Goal: Task Accomplishment & Management: Use online tool/utility

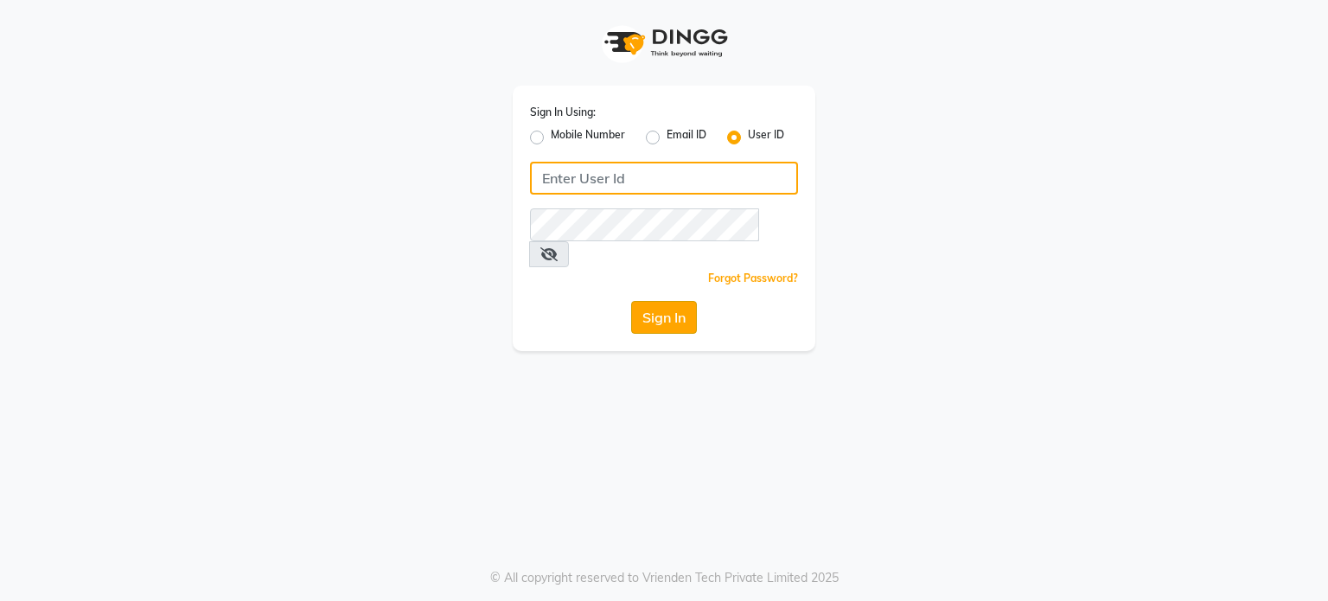
type input "primeexotica"
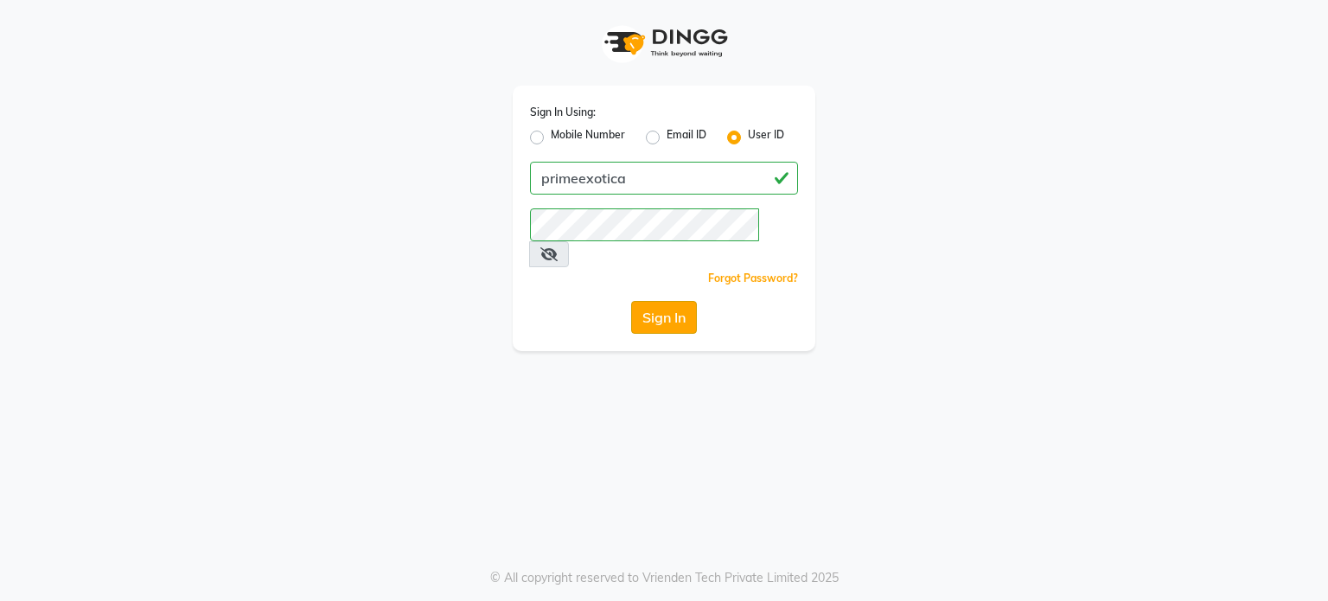
click at [659, 302] on button "Sign In" at bounding box center [664, 317] width 66 height 33
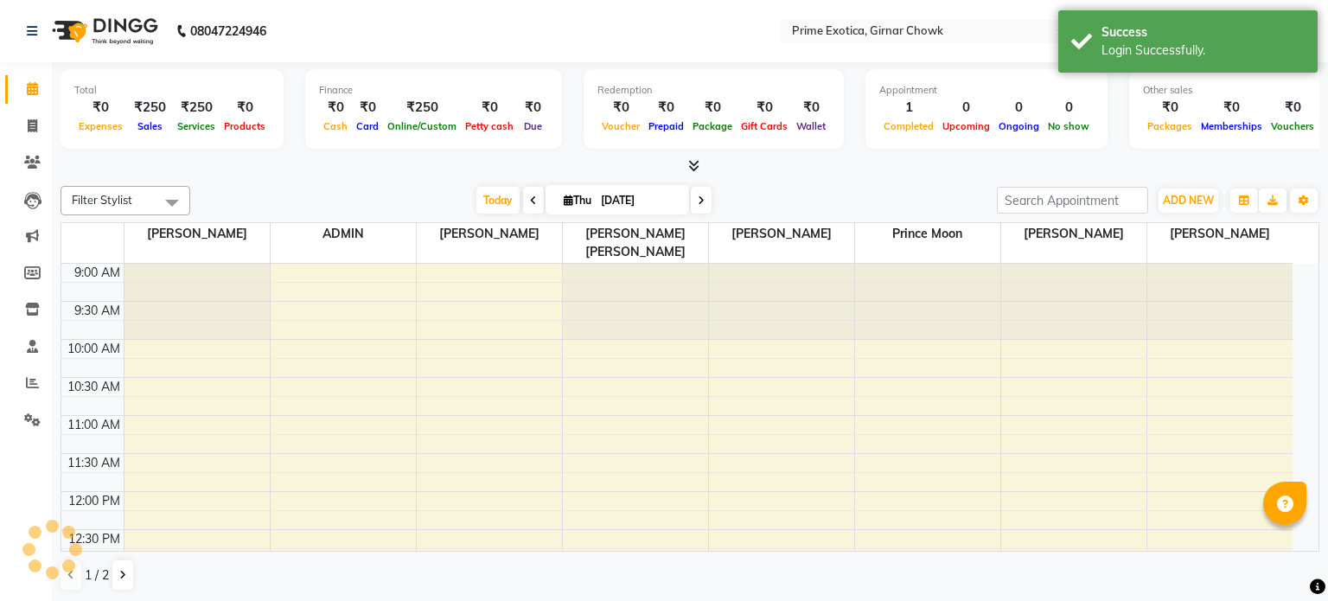
select select "en"
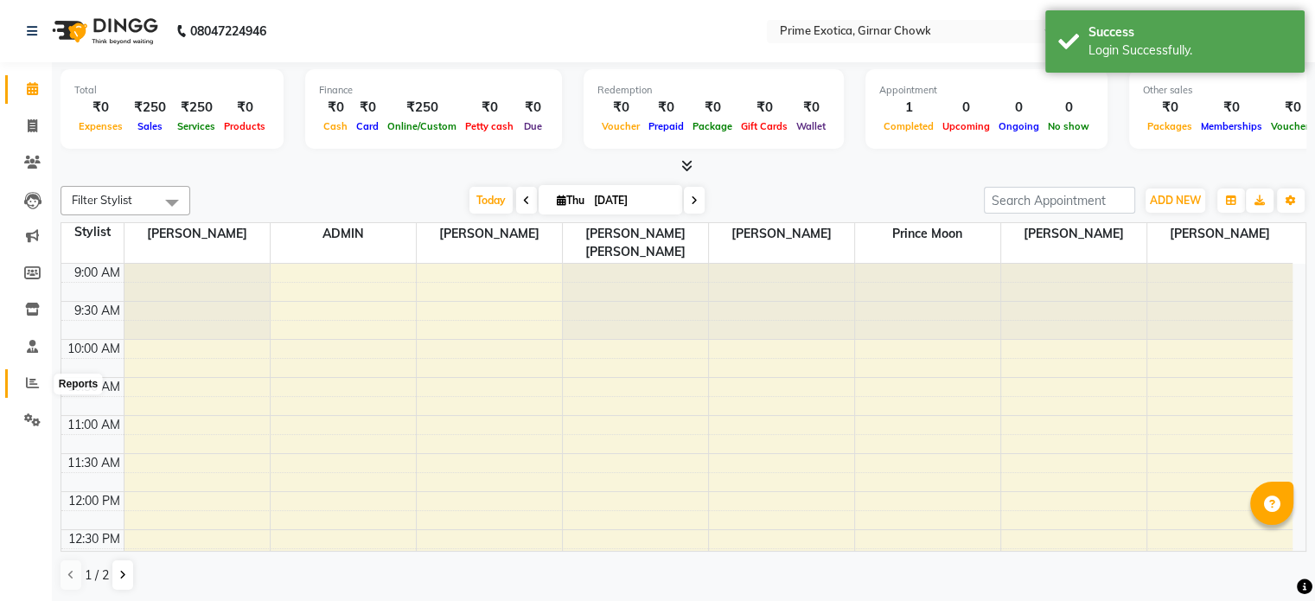
click at [32, 379] on icon at bounding box center [32, 382] width 13 height 13
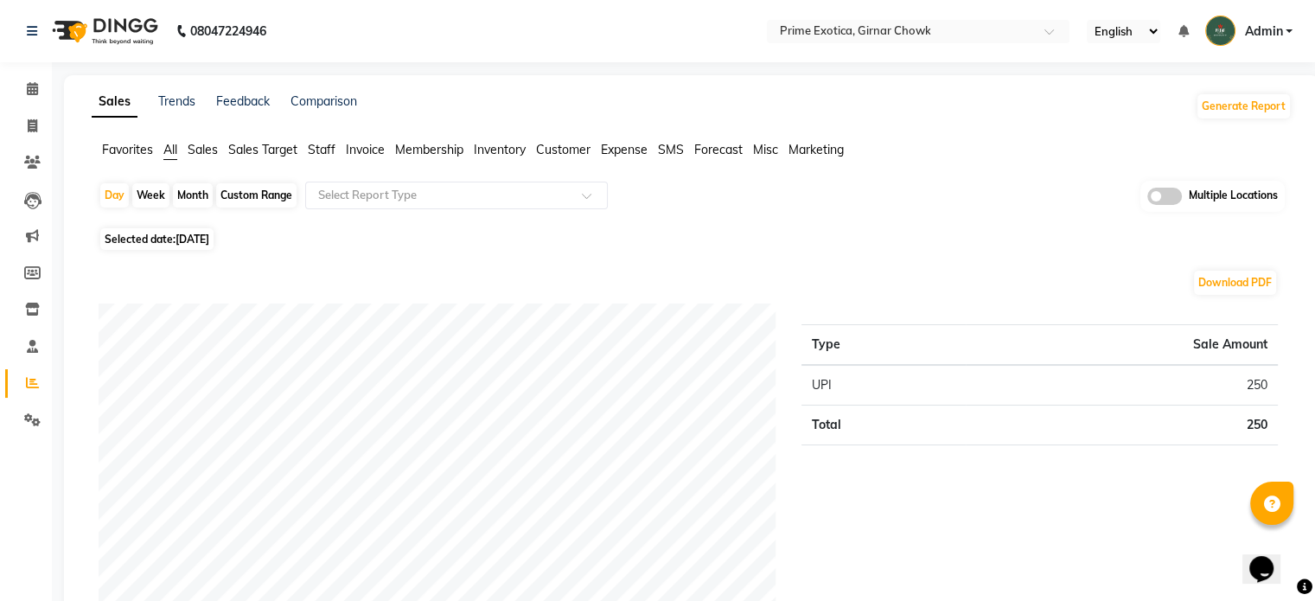
click at [1156, 193] on span at bounding box center [1164, 196] width 35 height 17
click at [1147, 199] on input "checkbox" at bounding box center [1147, 199] width 0 height 0
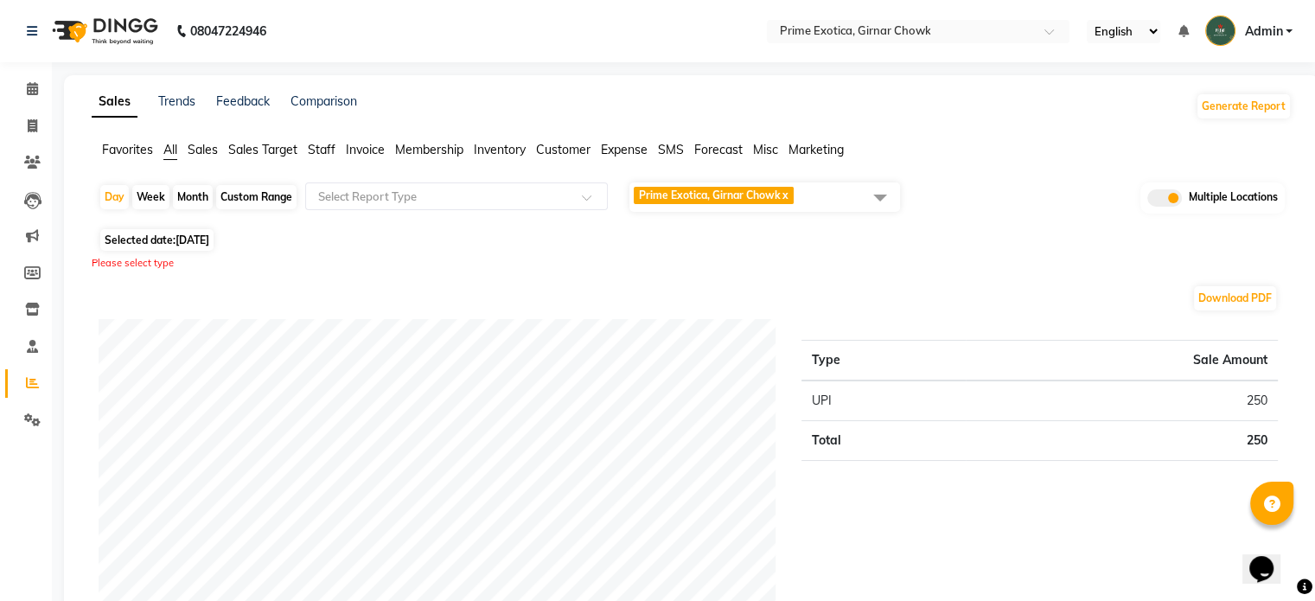
click at [841, 208] on span "Prime Exotica, Girnar Chowk x" at bounding box center [764, 196] width 271 height 29
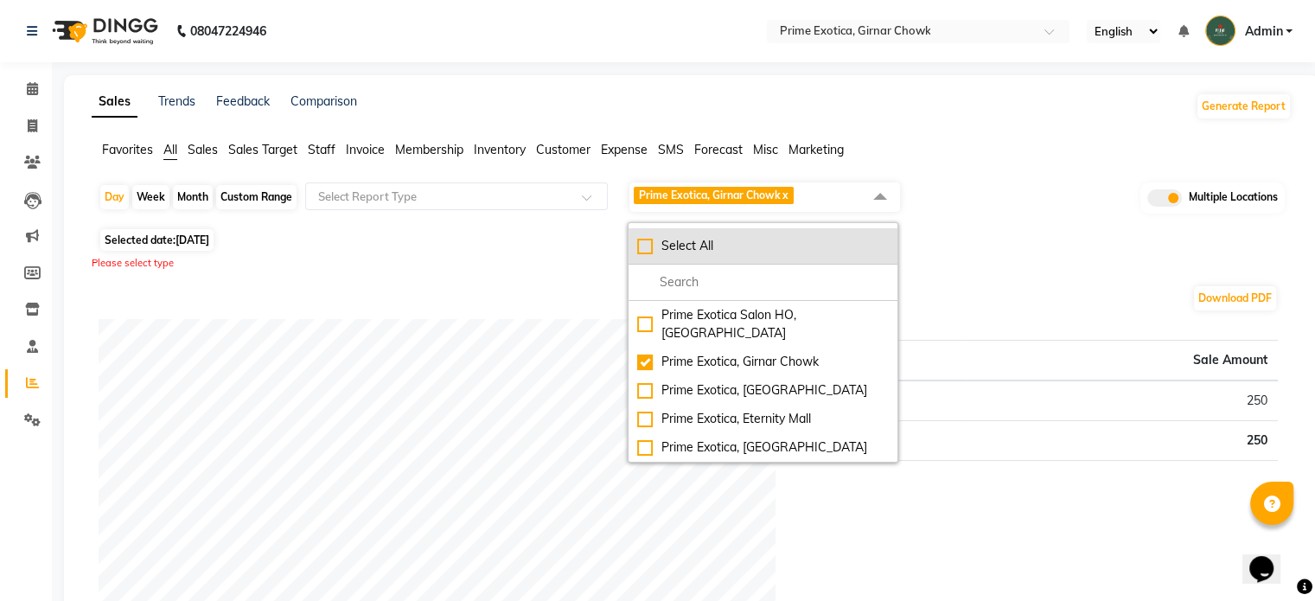
click at [757, 238] on div "Select All" at bounding box center [763, 246] width 252 height 18
checkbox input "true"
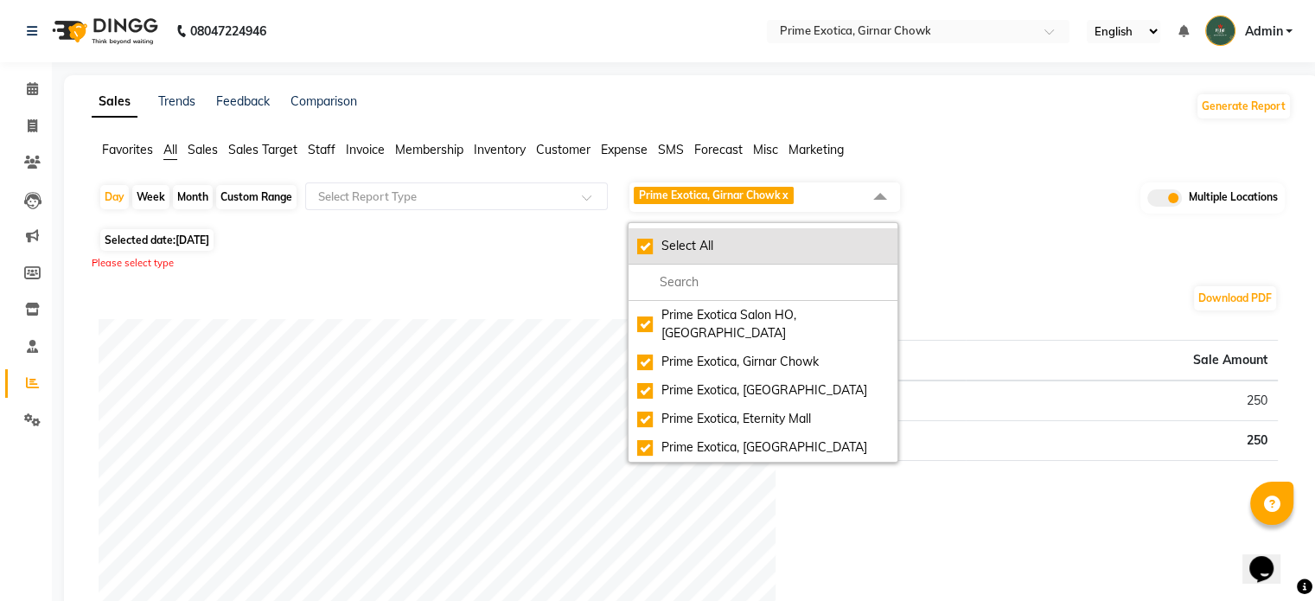
checkbox input "true"
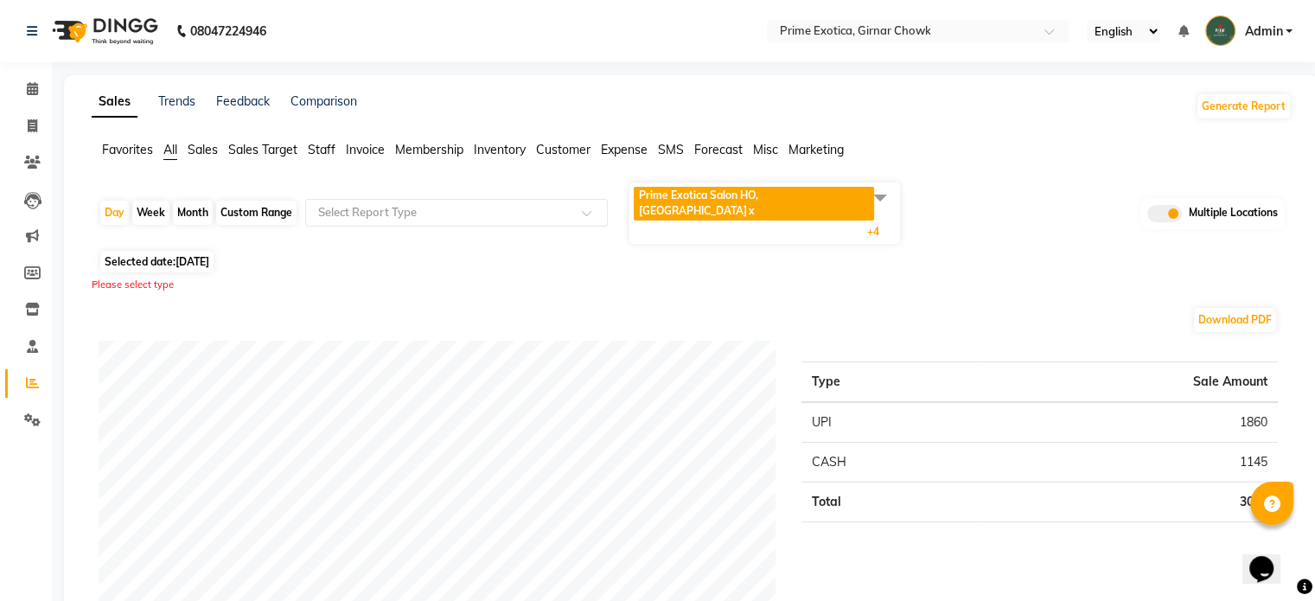
click at [186, 201] on div "Month" at bounding box center [193, 213] width 40 height 24
select select "9"
select select "2025"
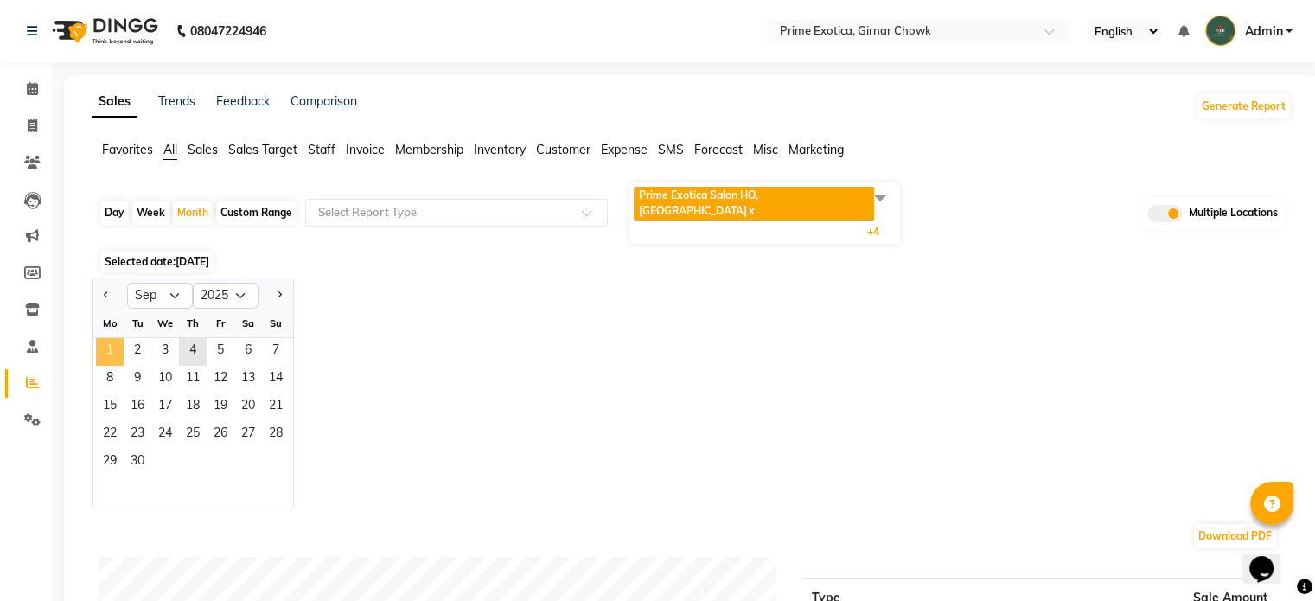
click at [117, 338] on span "1" at bounding box center [110, 352] width 28 height 28
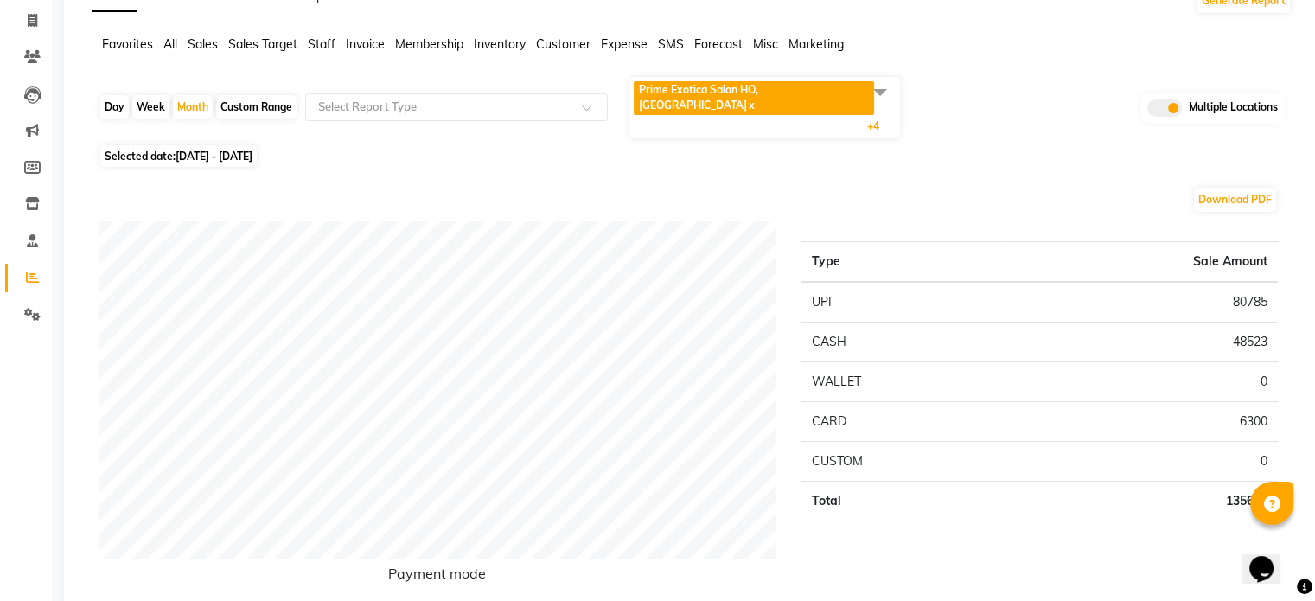
scroll to position [106, 0]
